Goal: Transaction & Acquisition: Purchase product/service

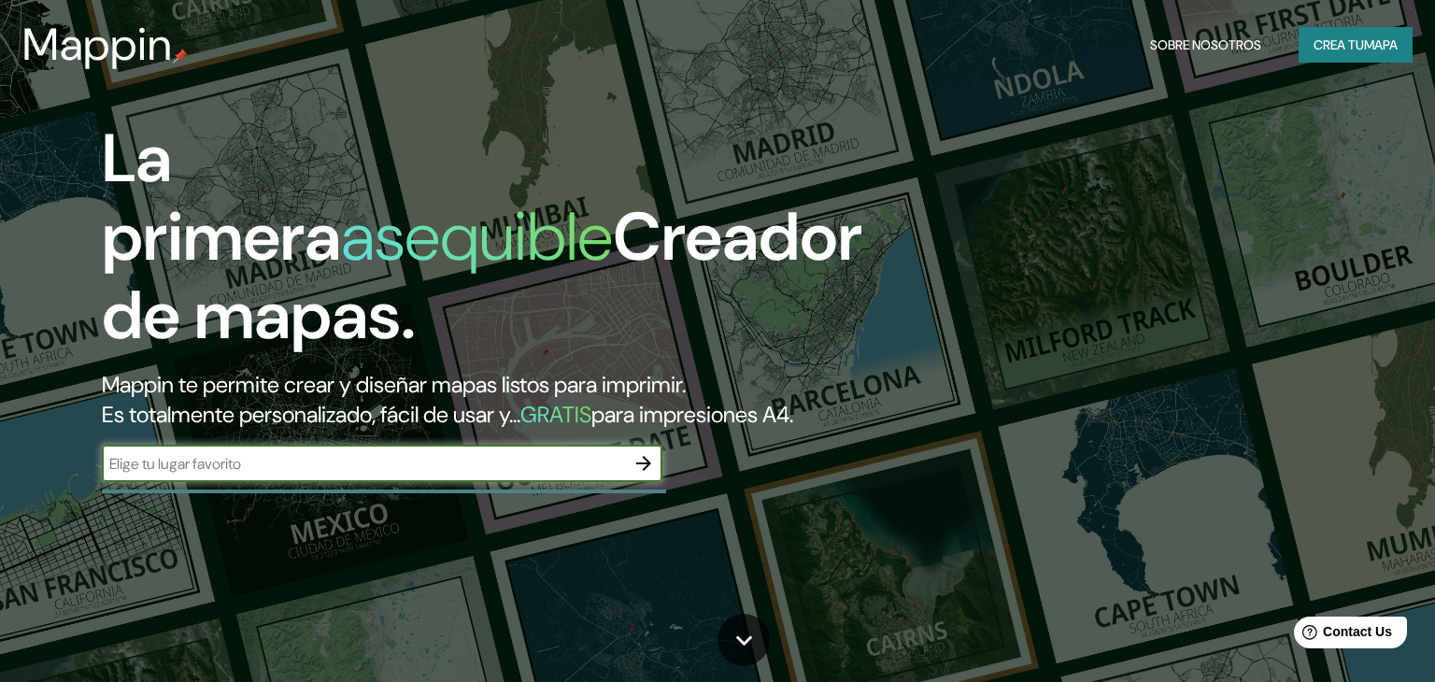
click at [226, 475] on input "text" at bounding box center [363, 463] width 523 height 21
type input "tenessee"
click at [646, 475] on icon "button" at bounding box center [643, 463] width 22 height 22
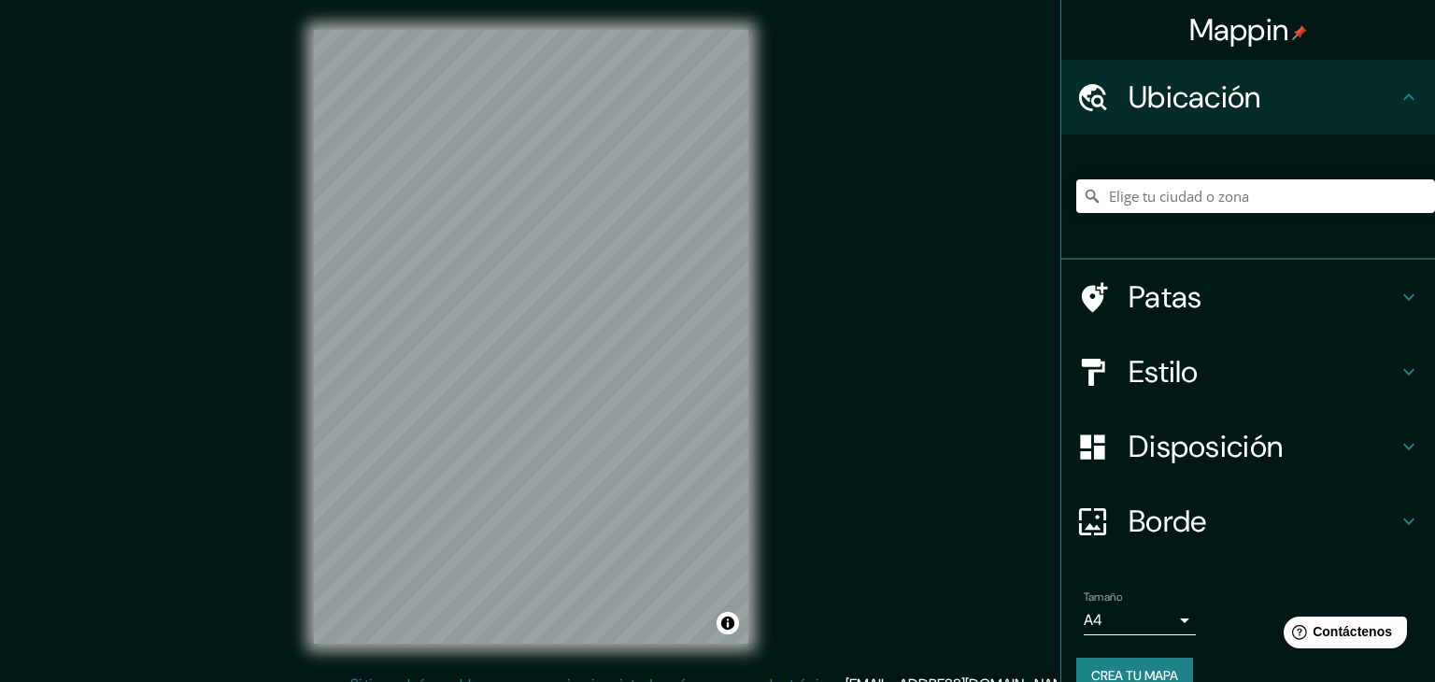
click at [1173, 357] on font "Estilo" at bounding box center [1163, 371] width 70 height 39
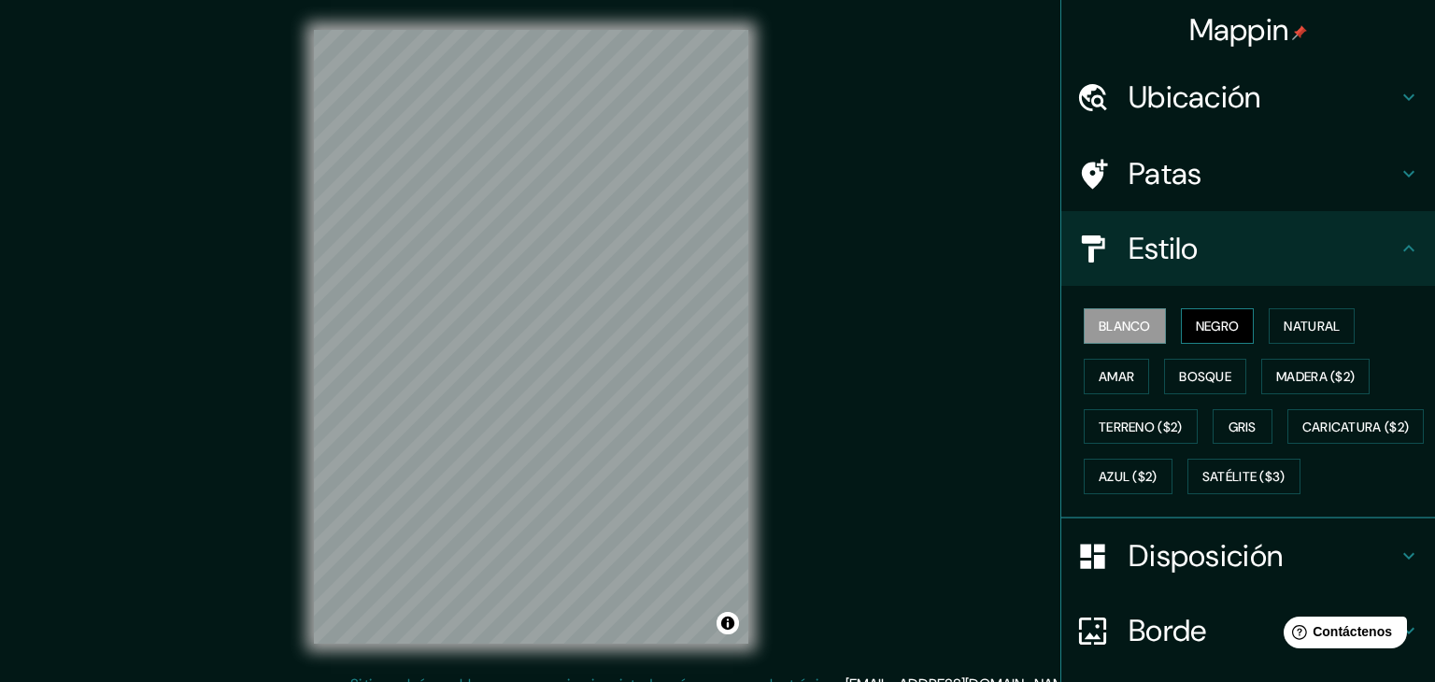
click at [1227, 320] on font "Negro" at bounding box center [1218, 326] width 44 height 17
click at [1121, 318] on font "Blanco" at bounding box center [1125, 326] width 52 height 17
click at [1124, 380] on font "Amar" at bounding box center [1116, 376] width 35 height 17
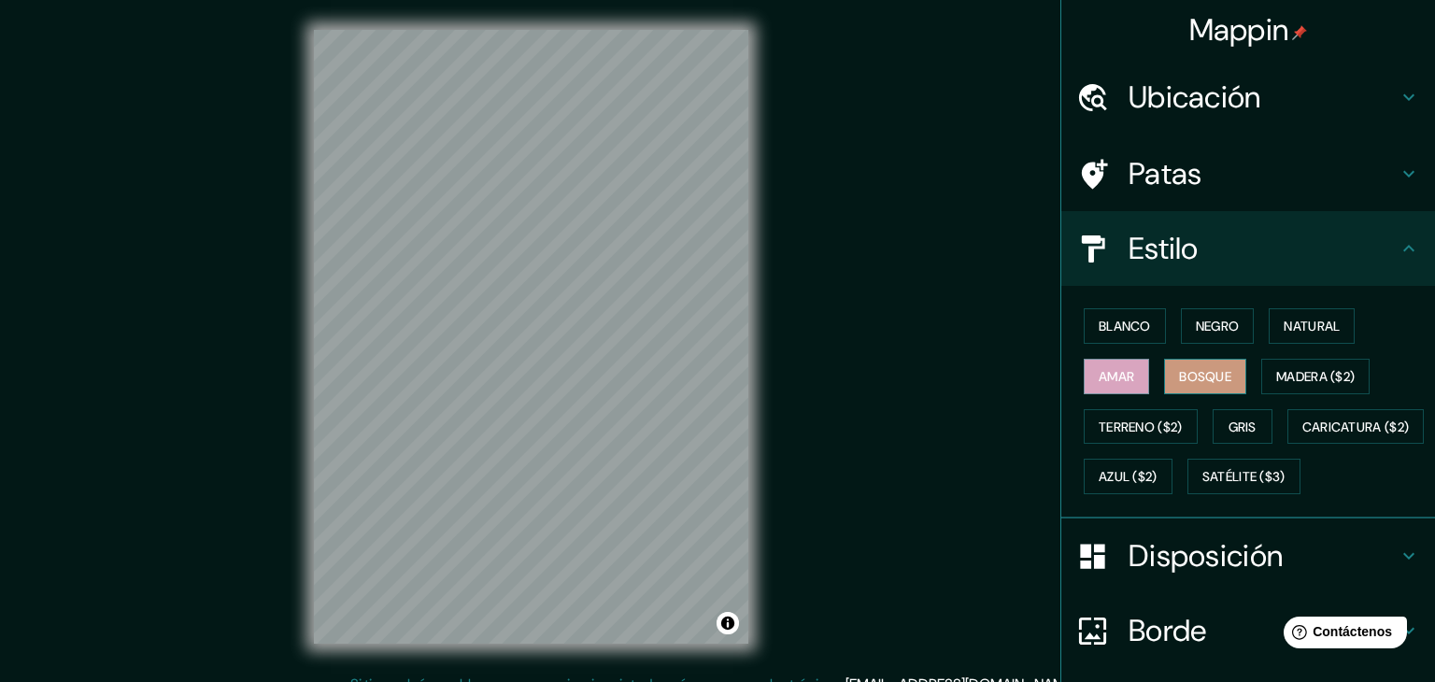
click at [1188, 381] on font "Bosque" at bounding box center [1205, 376] width 52 height 24
click at [1166, 431] on font "Terreno ($2)" at bounding box center [1141, 427] width 84 height 24
